Goal: Check status: Check status

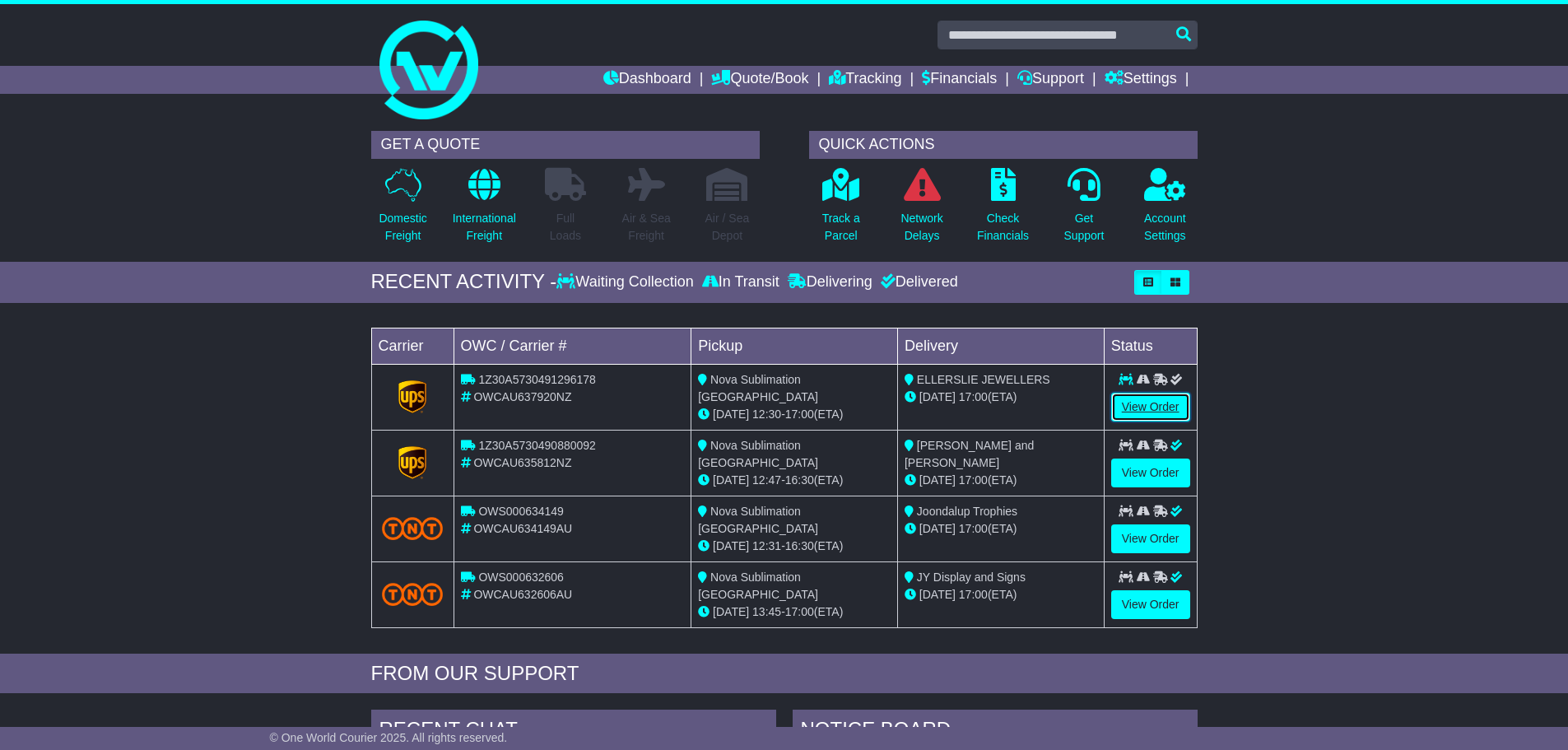
click at [1139, 407] on link "View Order" at bounding box center [1150, 407] width 79 height 29
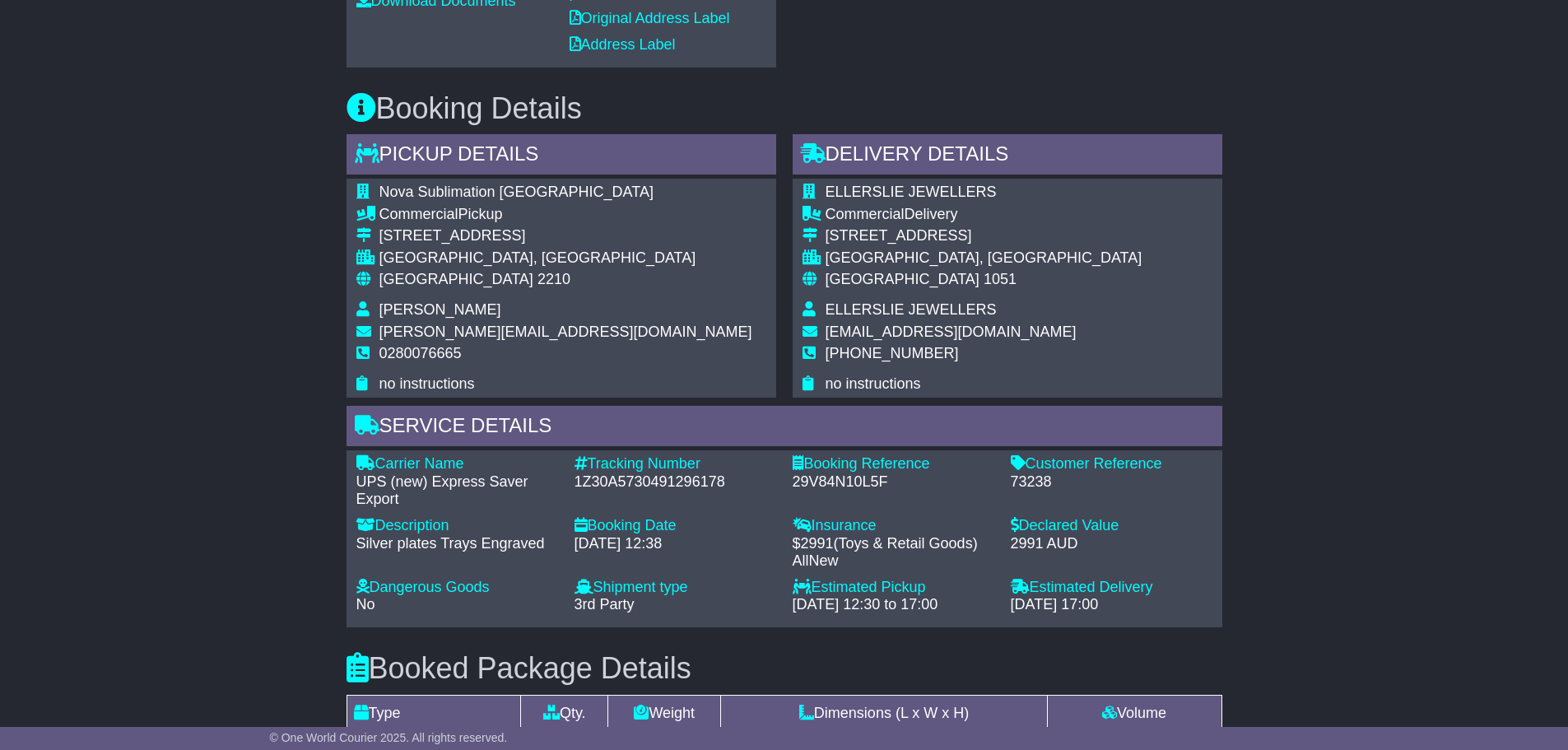
scroll to position [988, 0]
drag, startPoint x: 738, startPoint y: 502, endPoint x: 581, endPoint y: 491, distance: 157.4
click at [581, 491] on div "Tracking Number - 1Z30A5730491296178" at bounding box center [675, 481] width 218 height 53
click at [650, 508] on div "Tracking Number - 1Z30A5730491296178" at bounding box center [675, 481] width 218 height 53
click at [733, 491] on div "1Z30A5730491296178" at bounding box center [675, 482] width 201 height 18
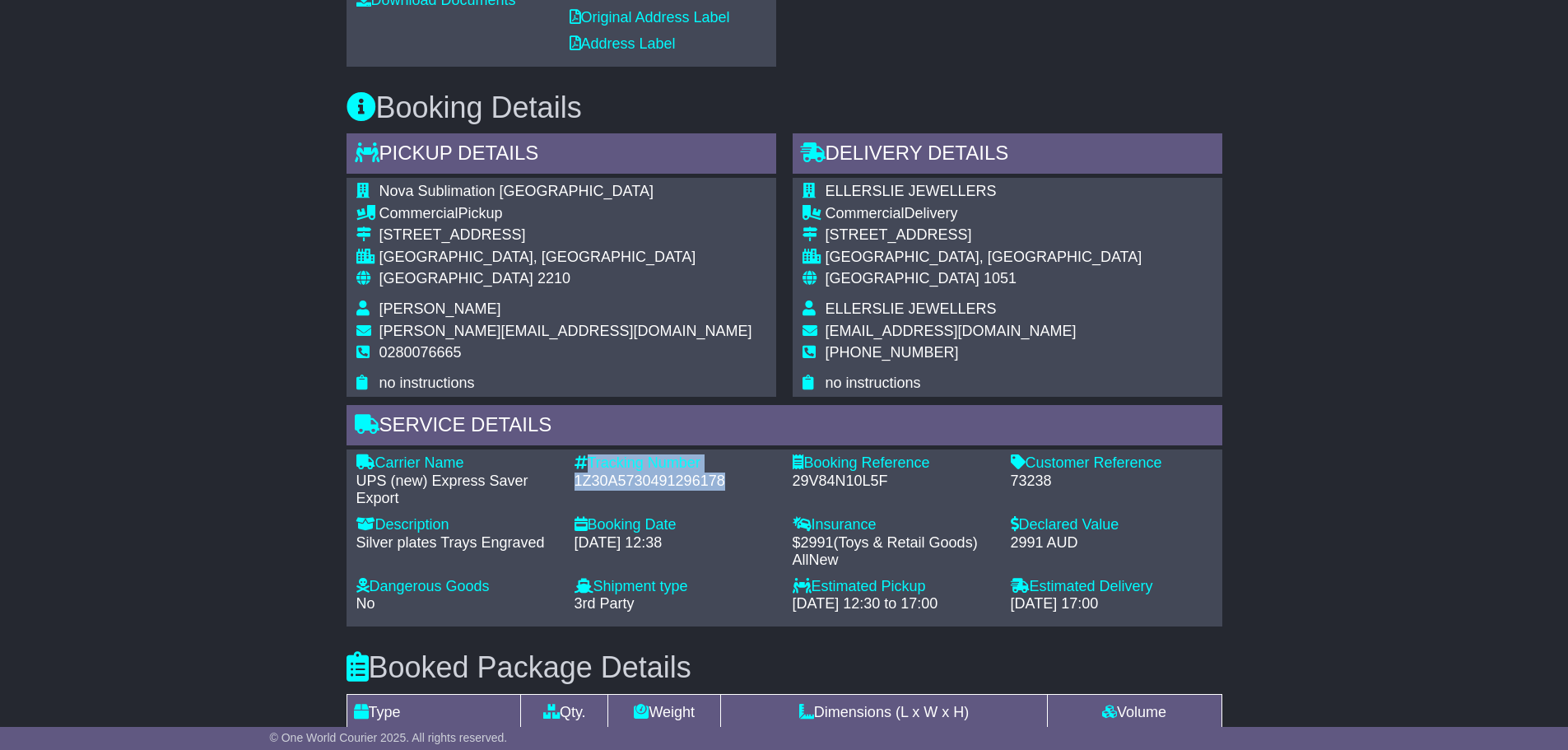
click at [737, 491] on div "1Z30A5730491296178" at bounding box center [675, 482] width 201 height 18
drag, startPoint x: 731, startPoint y: 499, endPoint x: 578, endPoint y: 498, distance: 153.0
click at [578, 491] on div "1Z30A5730491296178" at bounding box center [675, 482] width 201 height 18
copy div "1Z30A5730491296178"
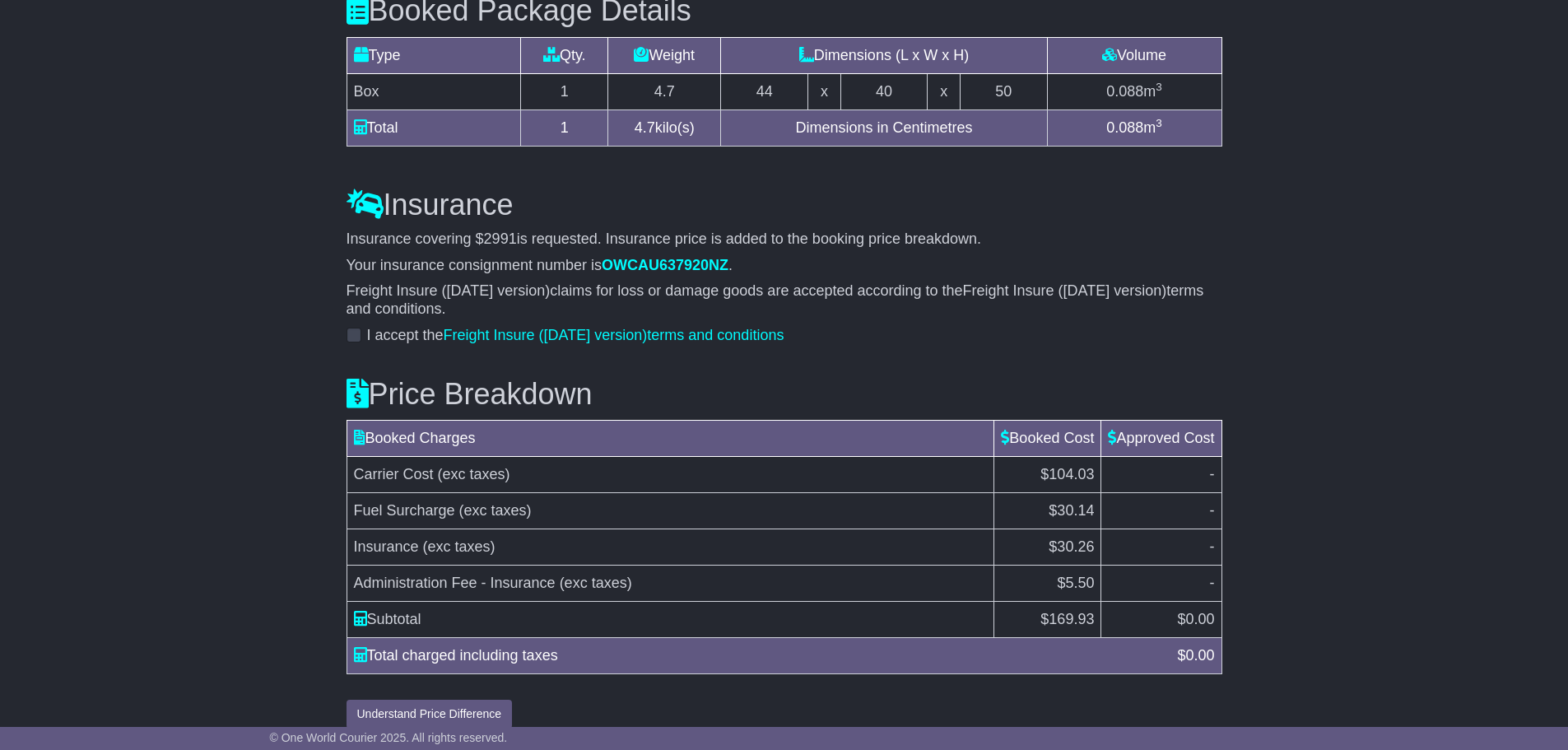
scroll to position [1646, 0]
click at [356, 341] on span at bounding box center [353, 333] width 15 height 15
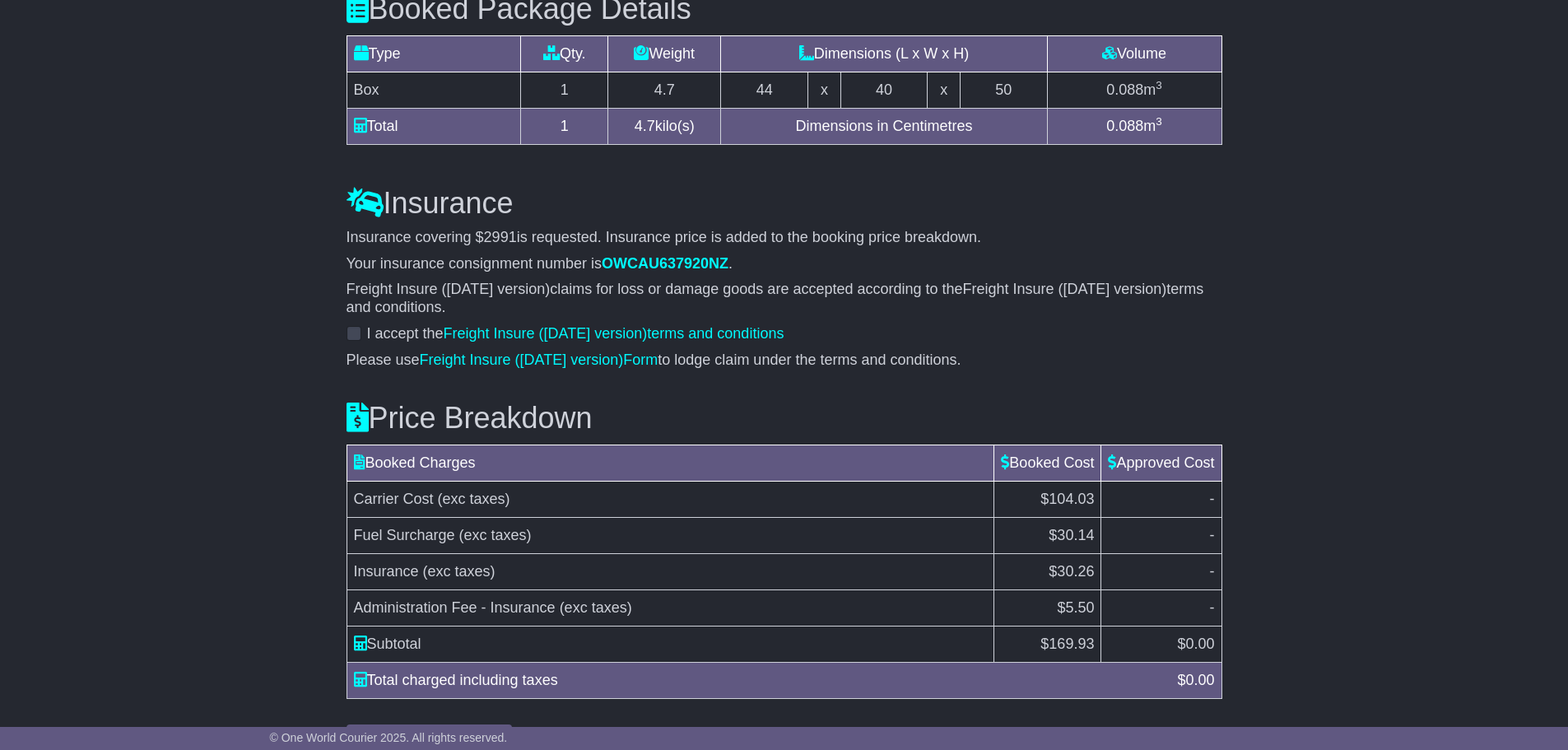
click at [356, 341] on span at bounding box center [353, 333] width 15 height 15
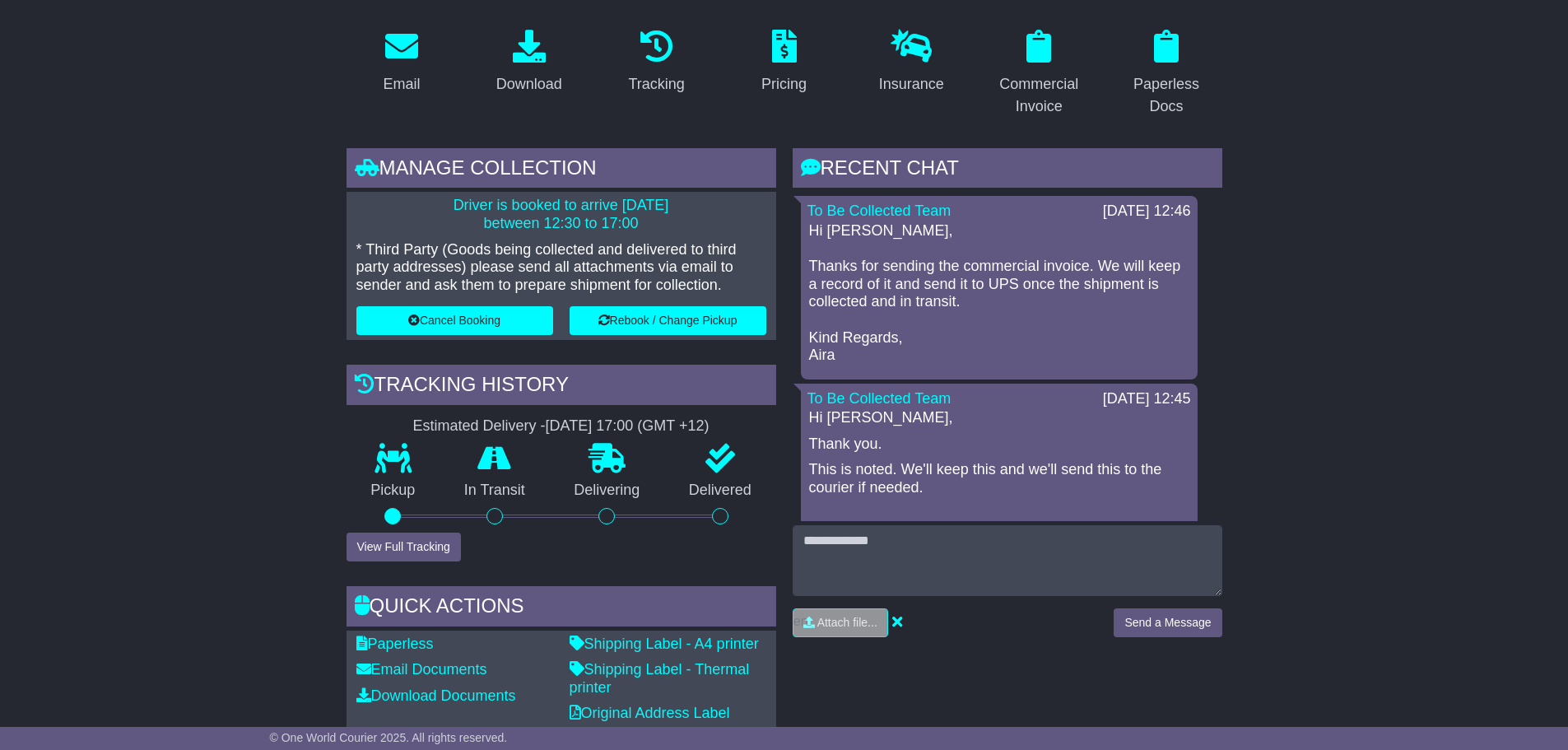
scroll to position [0, 0]
